Goal: Transaction & Acquisition: Purchase product/service

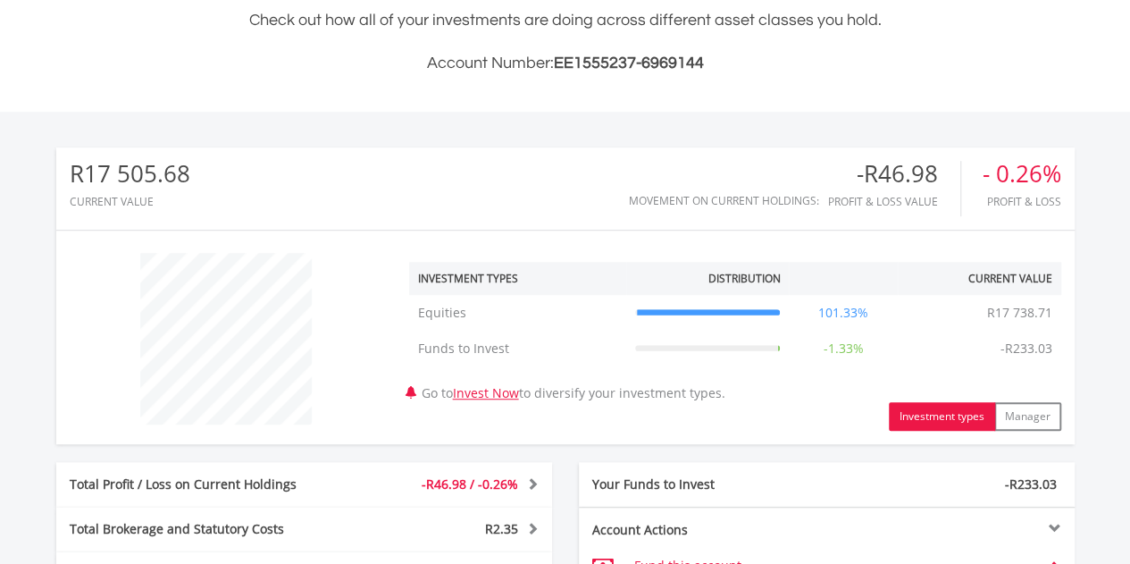
scroll to position [449, 0]
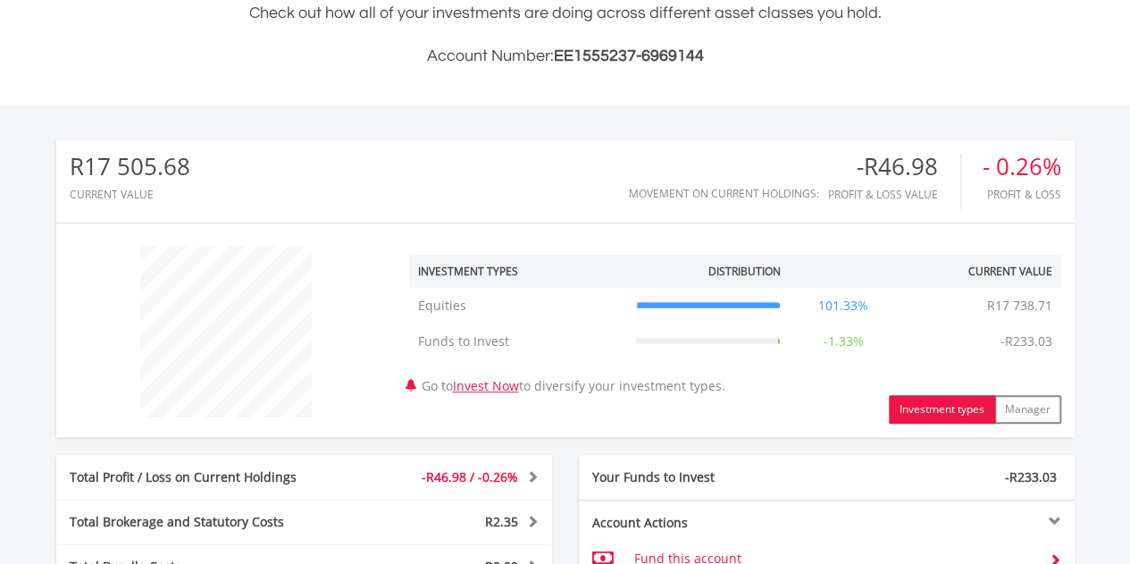
click at [942, 401] on button "Investment types" at bounding box center [942, 409] width 106 height 29
click at [904, 412] on button "Investment types" at bounding box center [942, 409] width 106 height 29
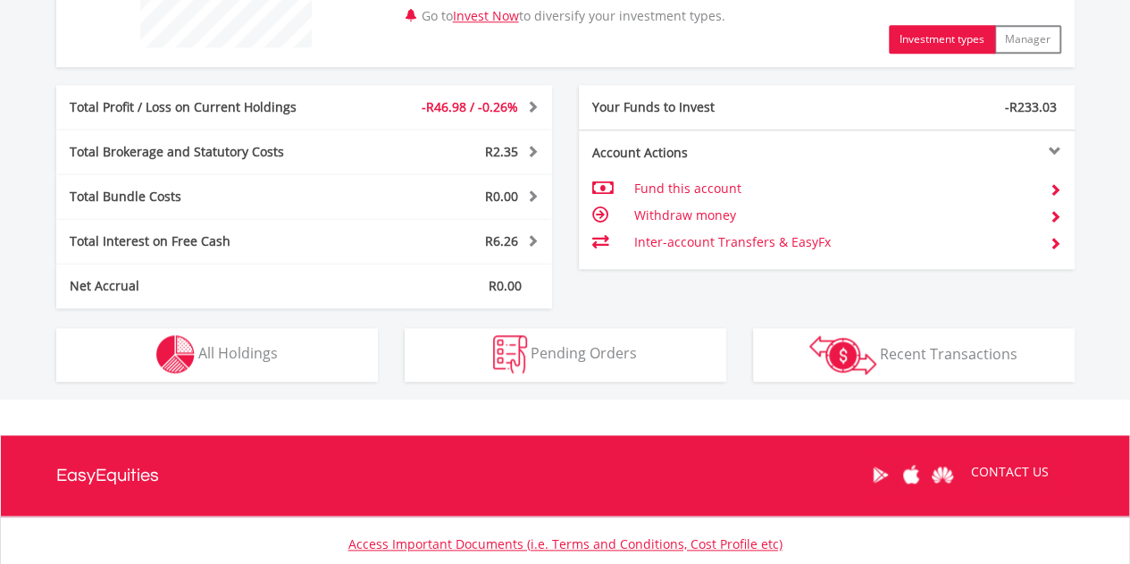
scroll to position [815, 0]
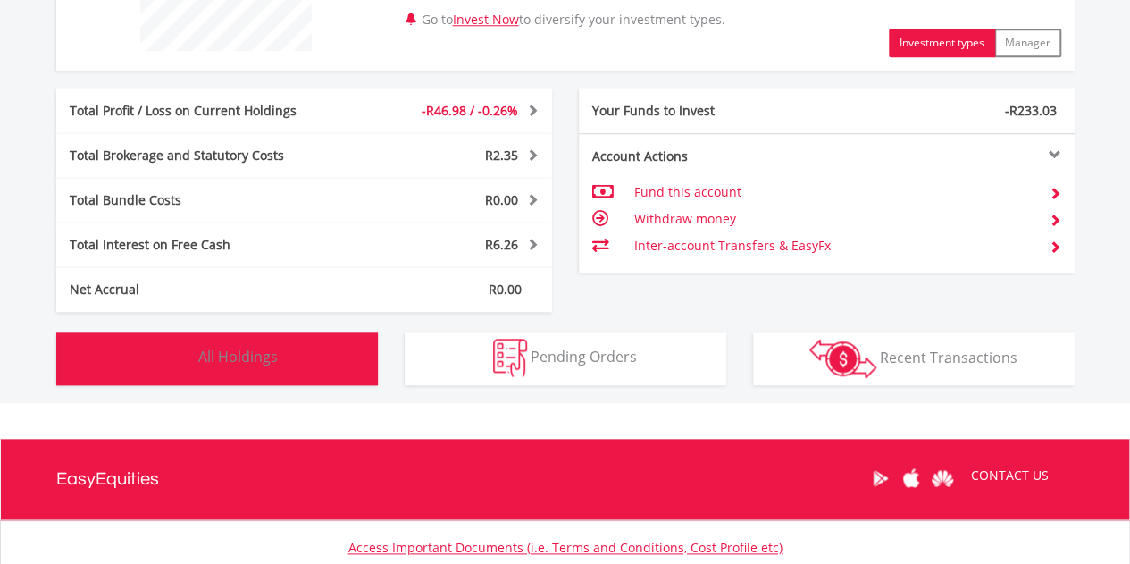
click at [276, 373] on button "Holdings All Holdings" at bounding box center [217, 358] width 322 height 54
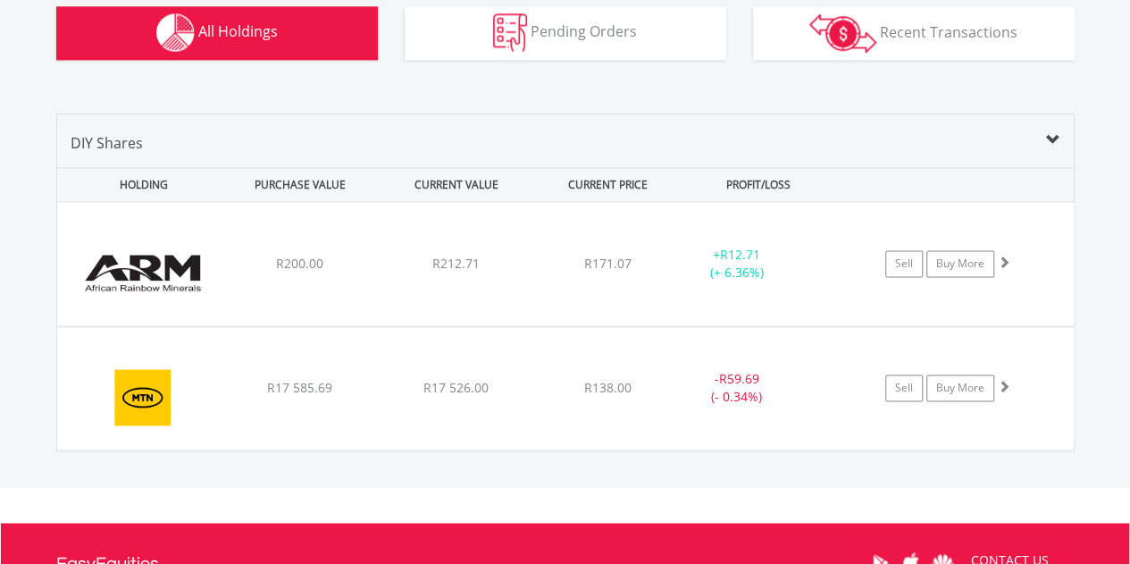
scroll to position [1142, 0]
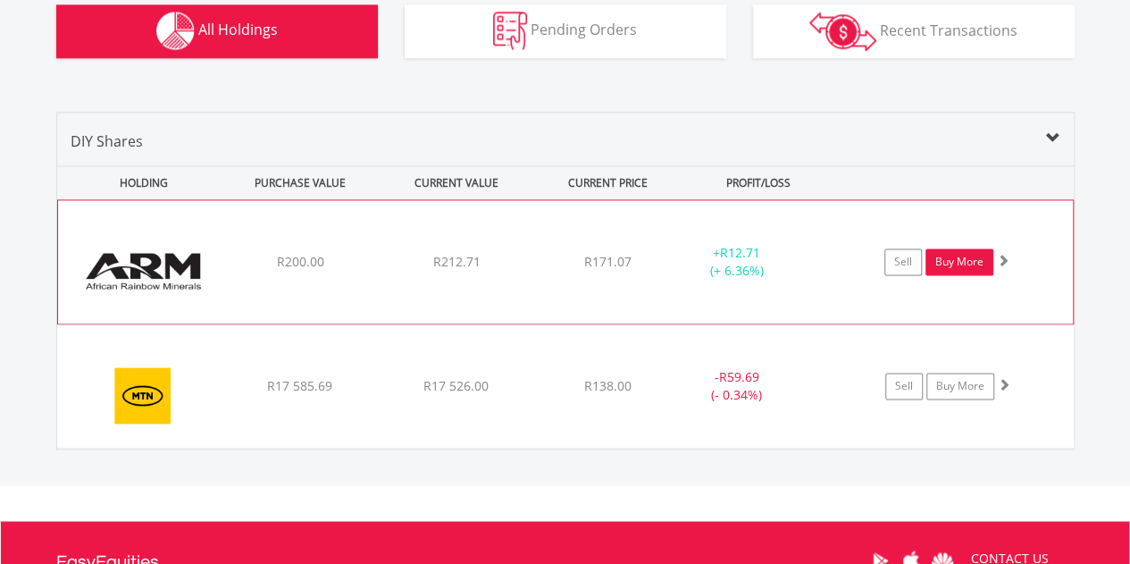
click at [952, 260] on link "Buy More" at bounding box center [960, 261] width 68 height 27
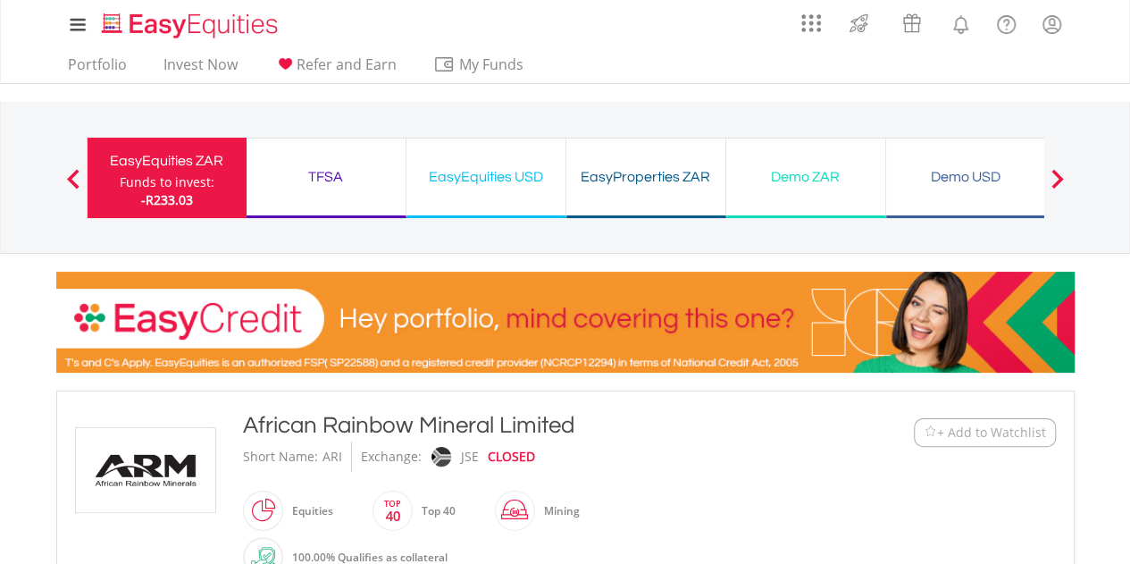
click at [76, 172] on span at bounding box center [73, 179] width 13 height 20
click at [329, 210] on div "TFSA Funds to invest: -R233.03" at bounding box center [327, 178] width 160 height 80
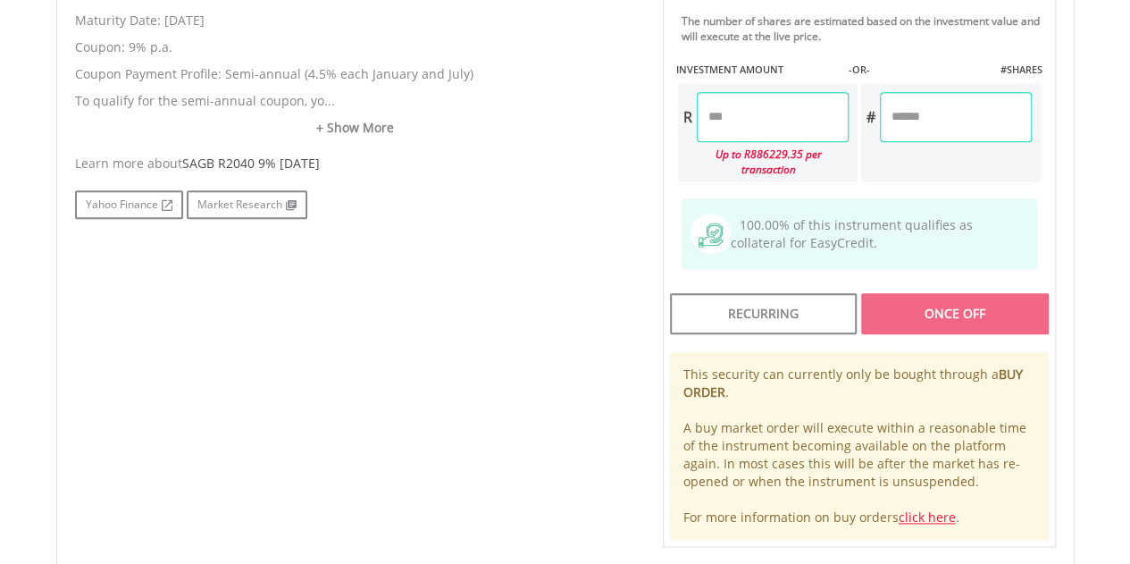
scroll to position [910, 0]
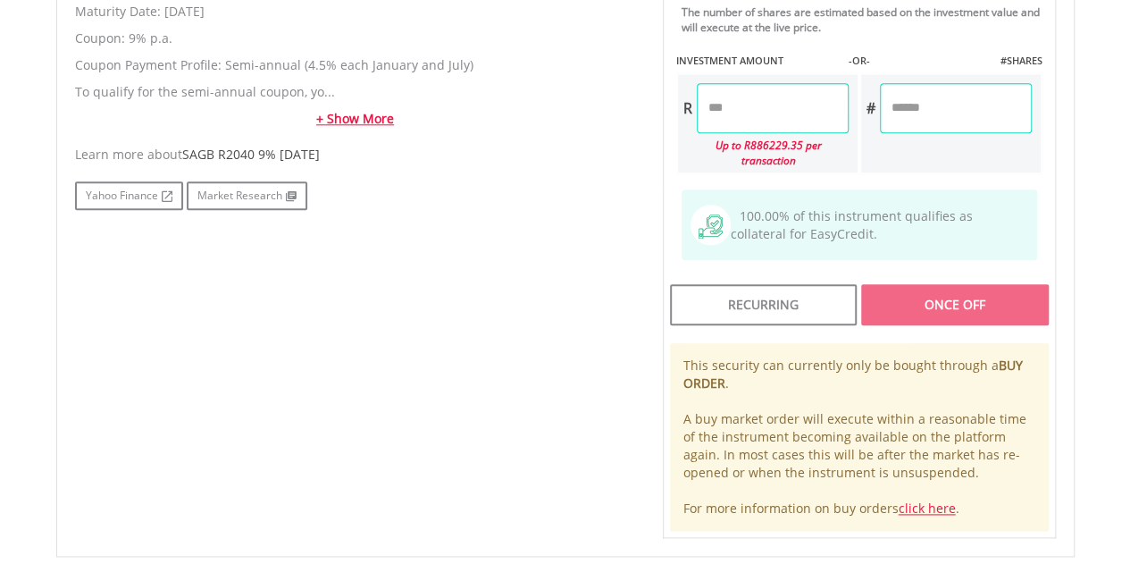
click at [371, 121] on link "+ Show More" at bounding box center [355, 119] width 561 height 18
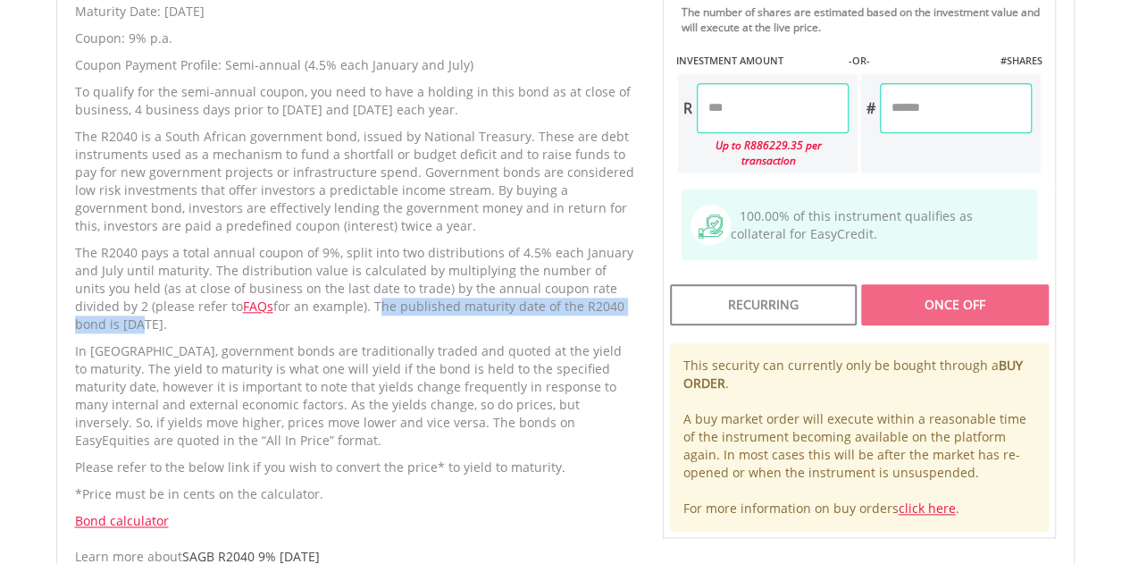
drag, startPoint x: 309, startPoint y: 306, endPoint x: 615, endPoint y: 300, distance: 305.6
click at [615, 300] on p "The R2040 pays a total annual coupon of 9%, split into two distributions of 4.5…" at bounding box center [355, 288] width 561 height 89
click at [449, 333] on div "Maturity Date: 31 January 2040 Coupon: 9% p.a. Coupon Payment Profile: Semi-ann…" at bounding box center [355, 266] width 561 height 527
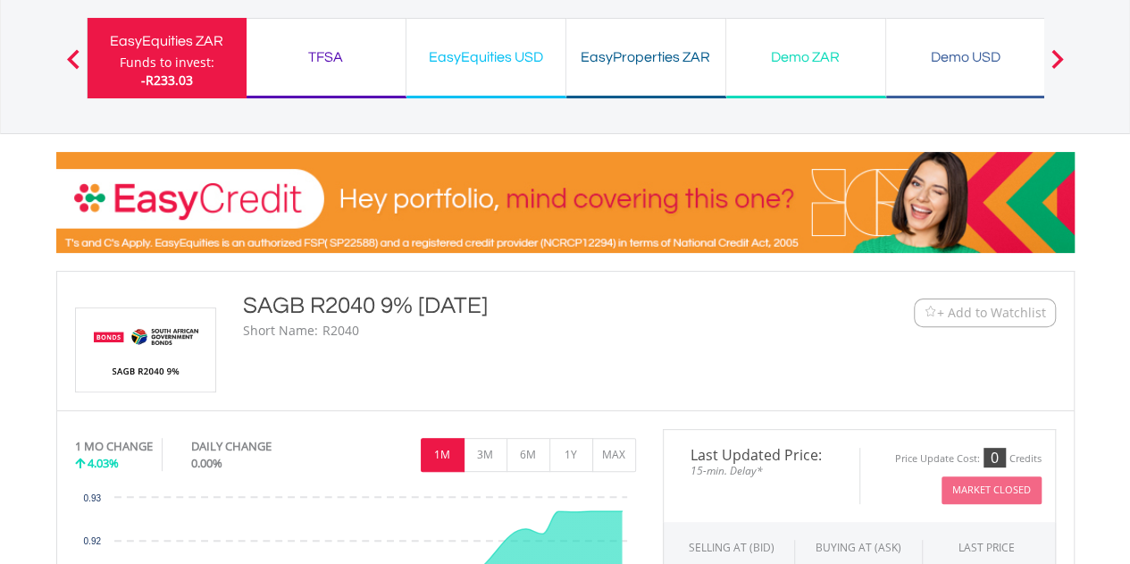
scroll to position [0, 0]
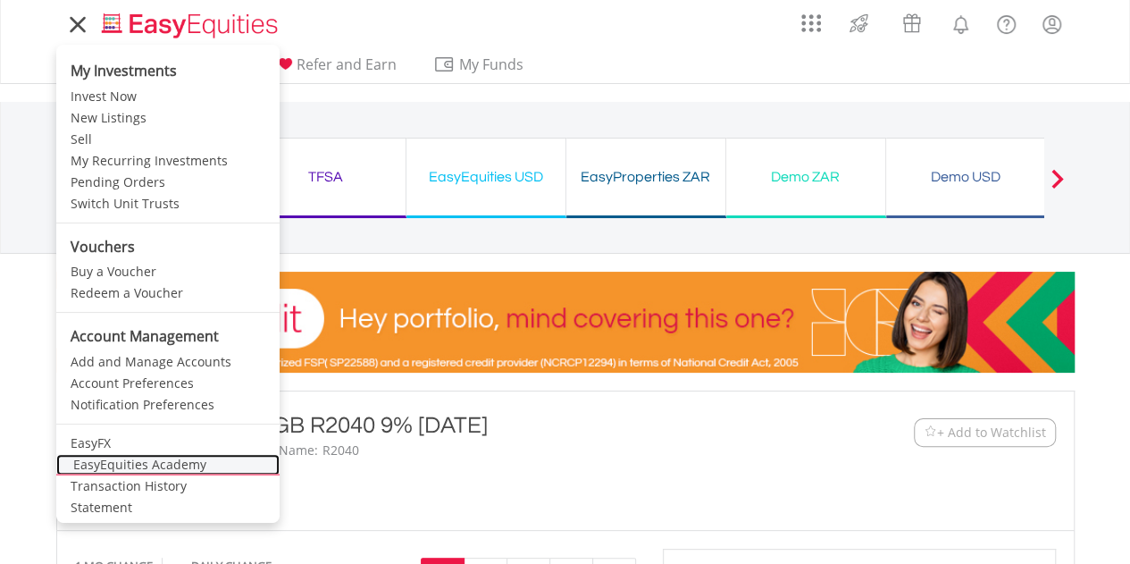
click at [139, 474] on link "EasyEquities Academy" at bounding box center [167, 464] width 223 height 21
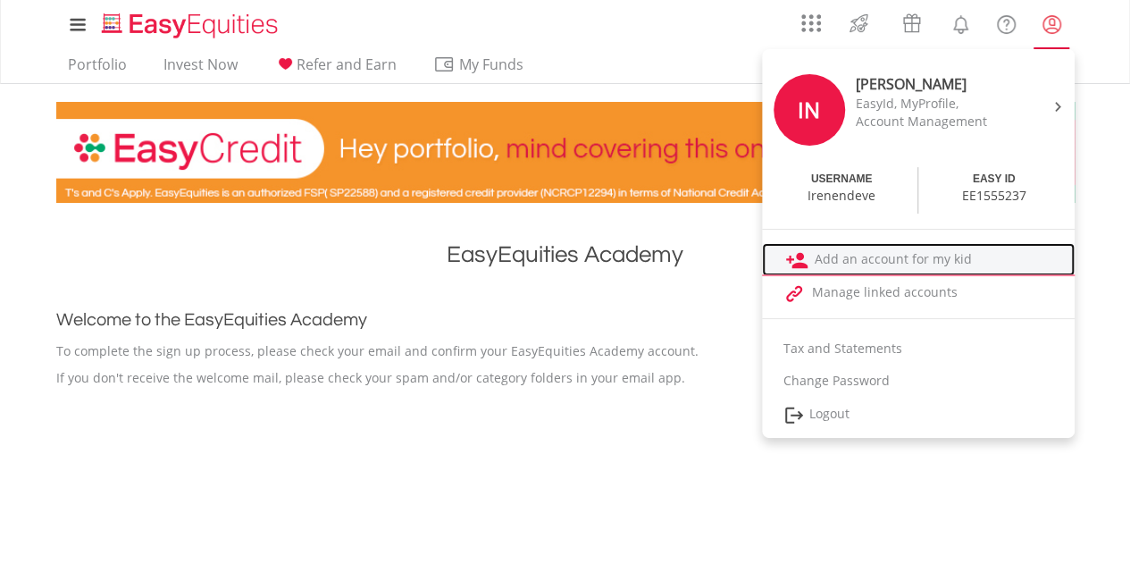
click at [1006, 256] on link "Add an account for my kid" at bounding box center [918, 259] width 313 height 33
